Goal: Check status: Check status

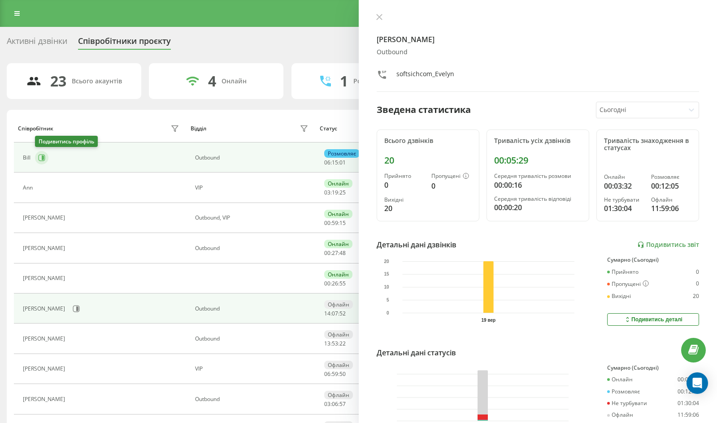
click at [39, 162] on button at bounding box center [41, 157] width 13 height 13
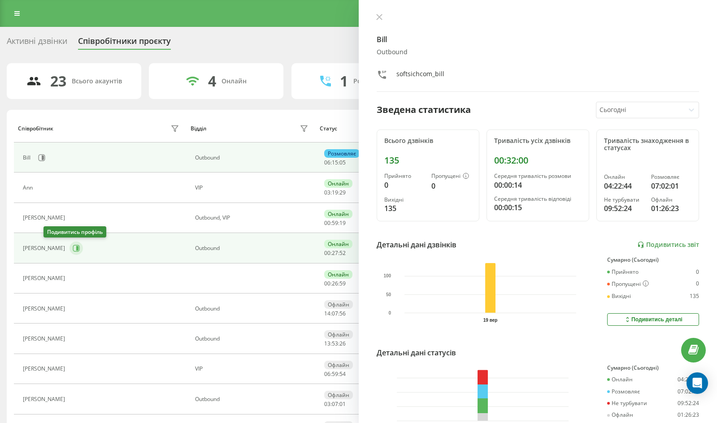
click at [73, 248] on icon at bounding box center [76, 248] width 7 height 7
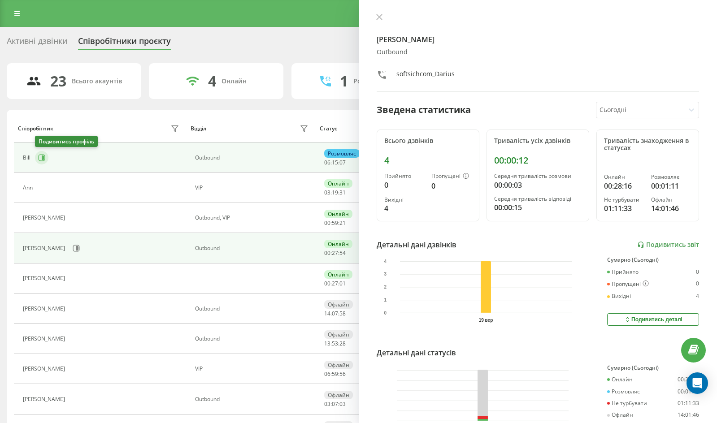
click at [44, 157] on icon at bounding box center [41, 157] width 7 height 7
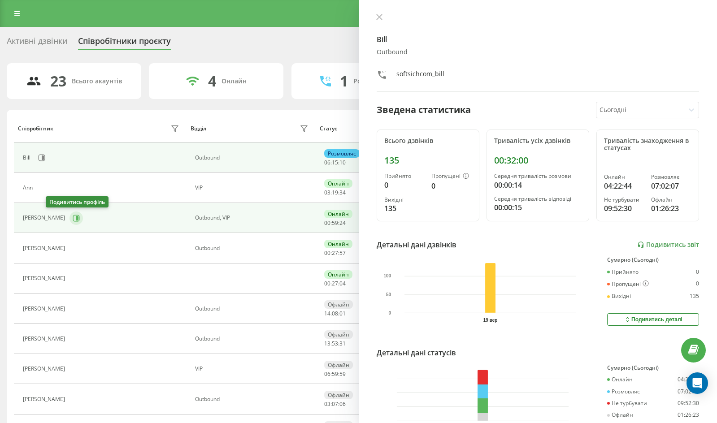
click at [73, 220] on icon at bounding box center [76, 218] width 7 height 7
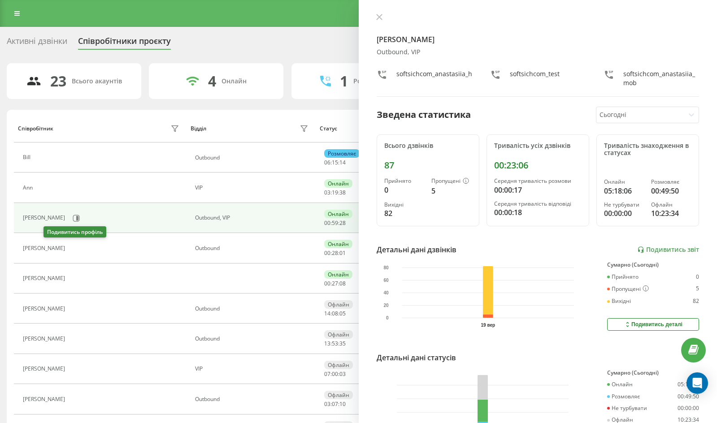
click at [71, 247] on icon at bounding box center [74, 248] width 7 height 7
